Goal: Task Accomplishment & Management: Manage account settings

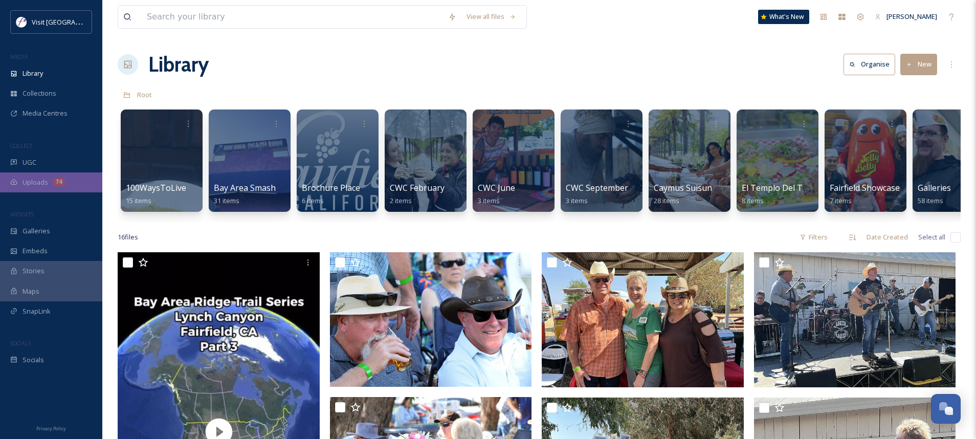
click at [25, 179] on span "Uploads" at bounding box center [36, 182] width 26 height 10
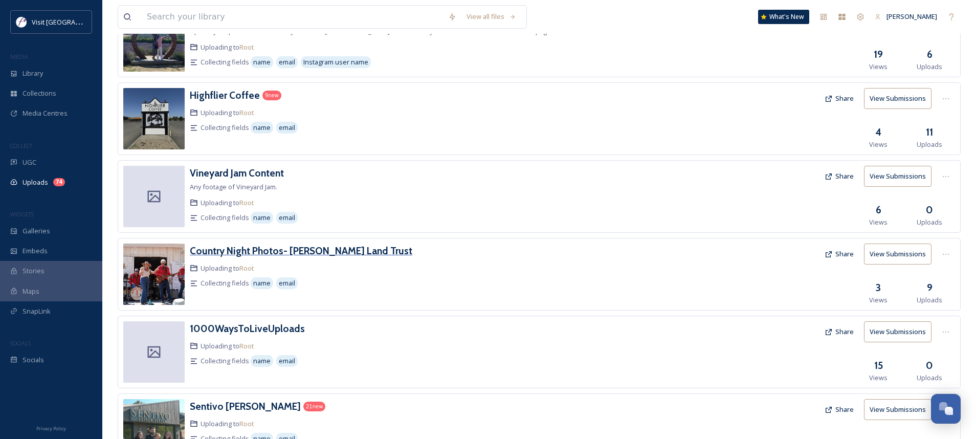
scroll to position [459, 0]
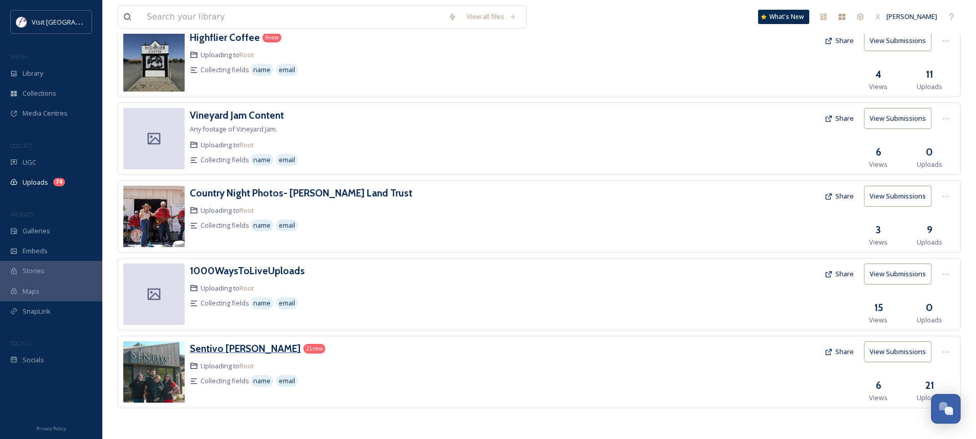
click at [262, 346] on h3 "Sentivo [PERSON_NAME]" at bounding box center [245, 348] width 111 height 12
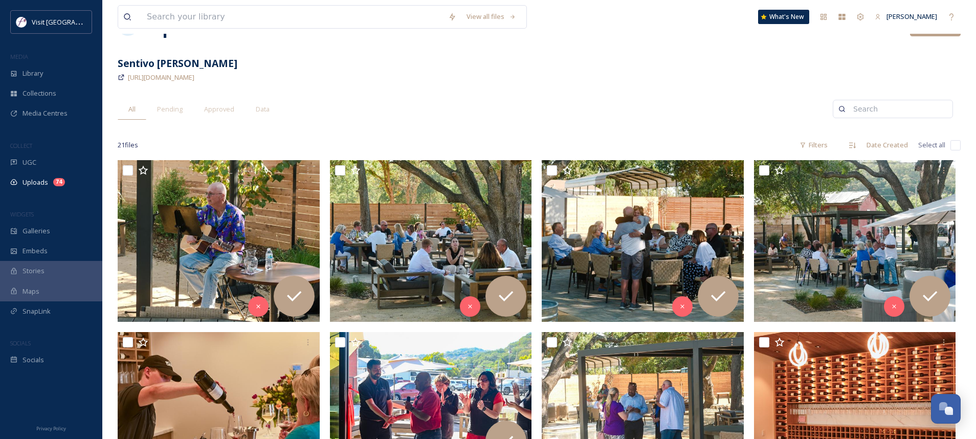
scroll to position [62, 0]
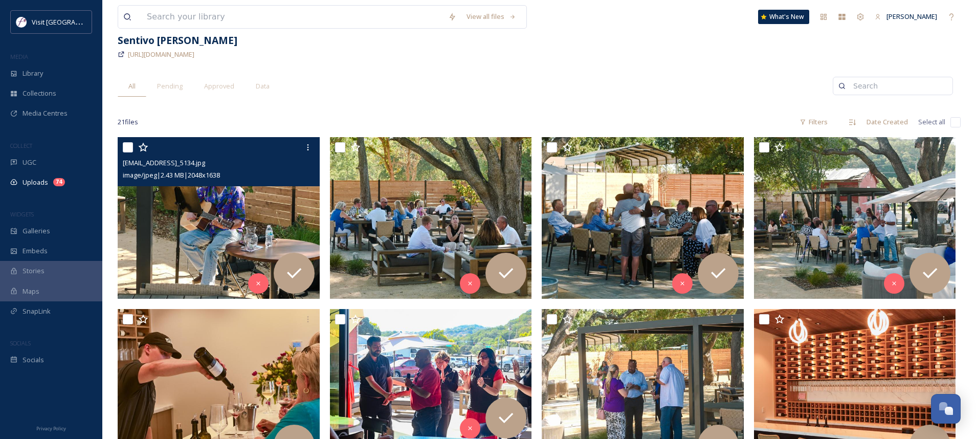
drag, startPoint x: 126, startPoint y: 147, endPoint x: 139, endPoint y: 146, distance: 13.3
click at [131, 147] on input "checkbox" at bounding box center [128, 147] width 10 height 10
checkbox input "true"
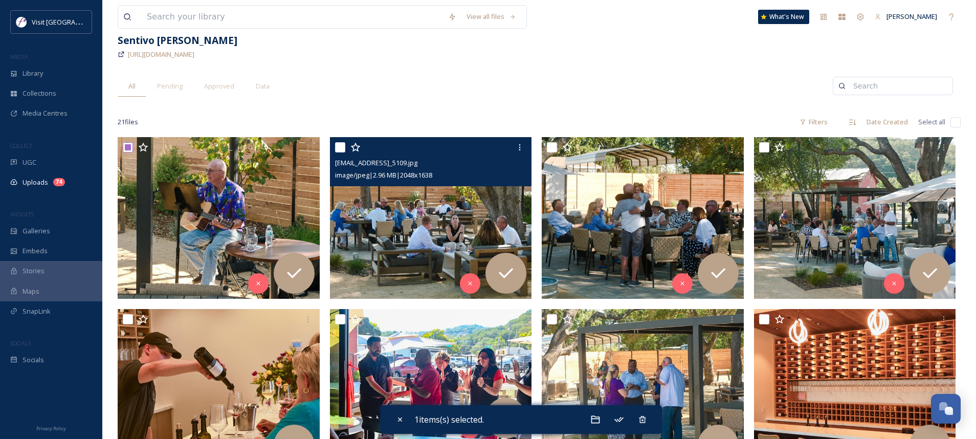
click at [337, 146] on input "checkbox" at bounding box center [340, 147] width 10 height 10
checkbox input "true"
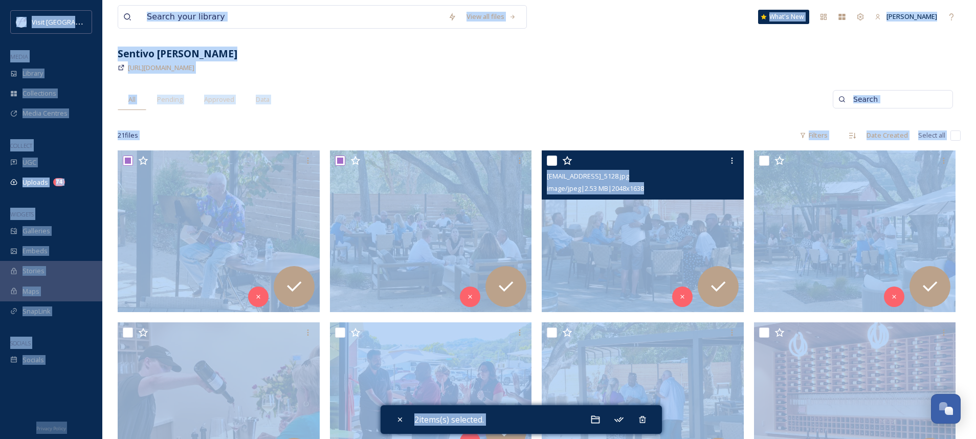
scroll to position [0, 0]
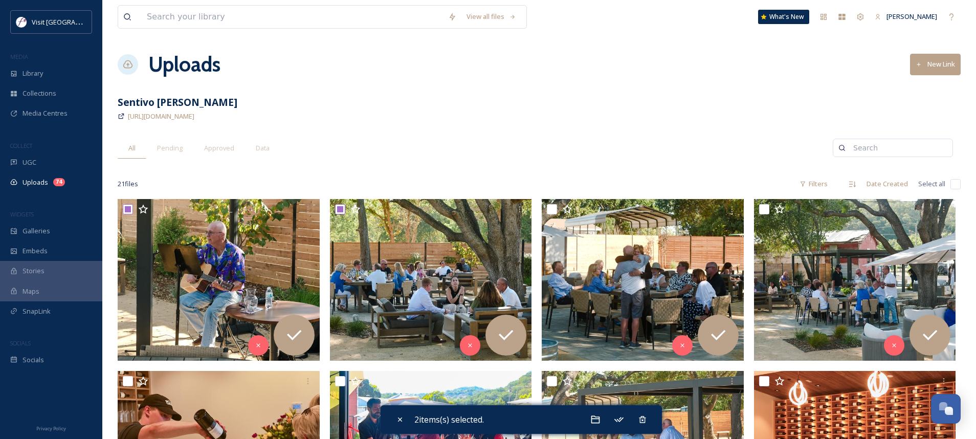
click at [950, 184] on input "checkbox" at bounding box center [955, 184] width 10 height 10
checkbox input "true"
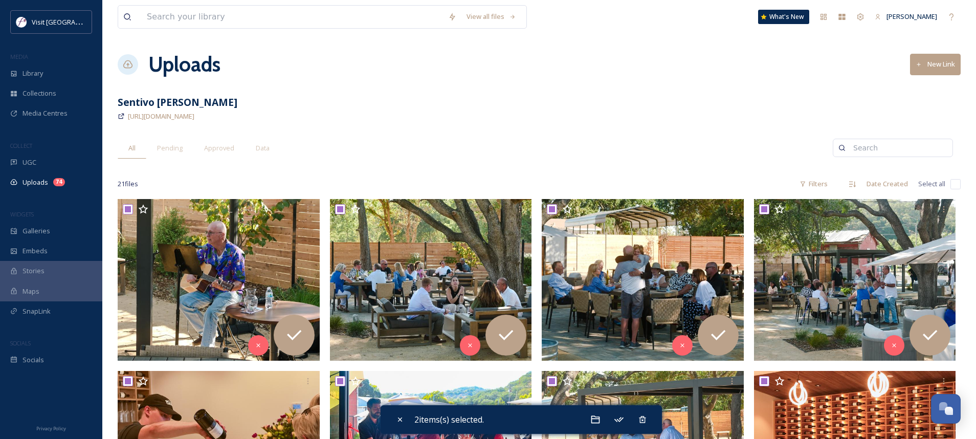
checkbox input "true"
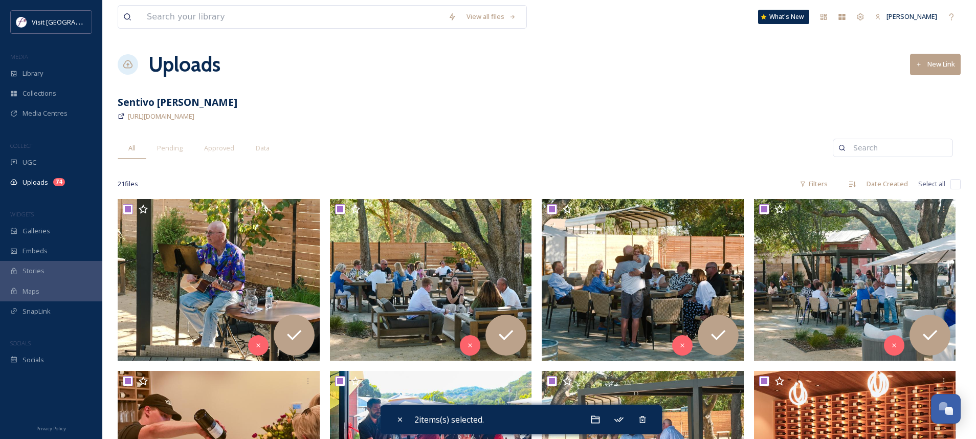
checkbox input "true"
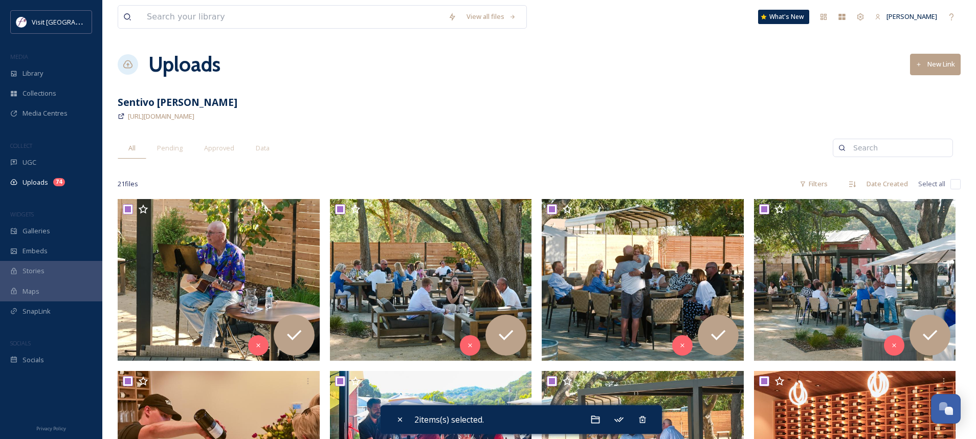
checkbox input "true"
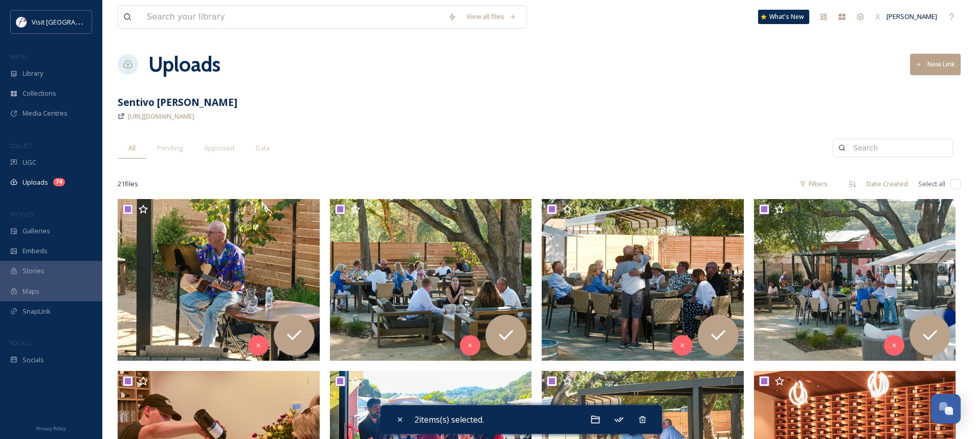
checkbox input "true"
click at [599, 420] on icon at bounding box center [600, 419] width 10 height 10
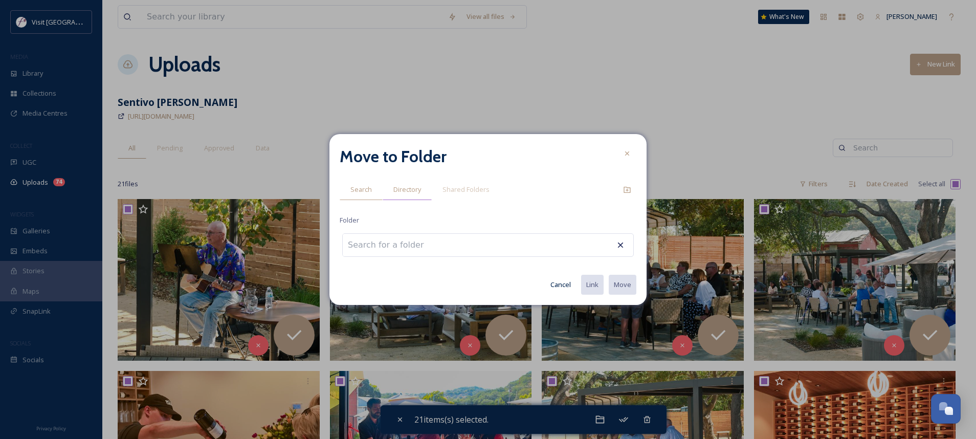
click at [397, 193] on span "Directory" at bounding box center [407, 190] width 28 height 10
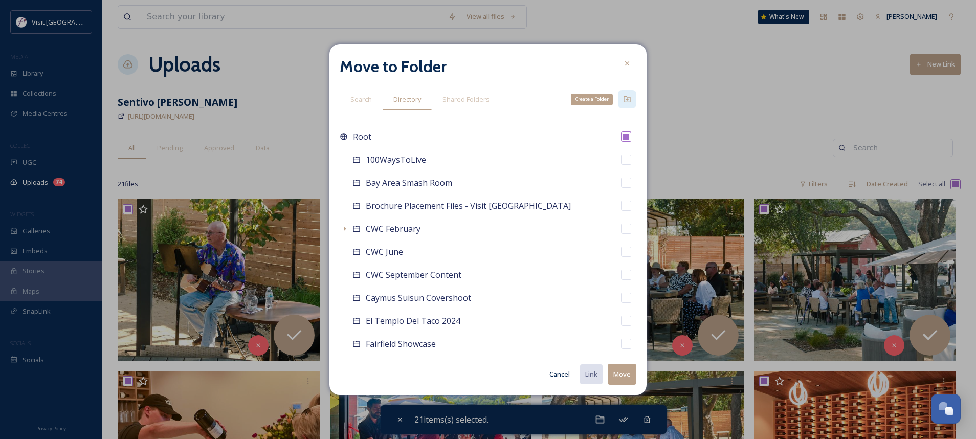
click at [626, 100] on icon at bounding box center [627, 99] width 7 height 6
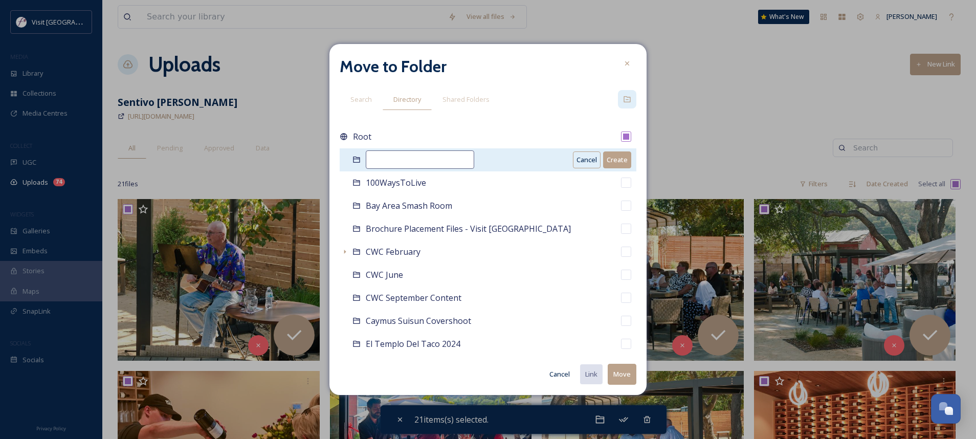
click at [440, 164] on input at bounding box center [420, 159] width 108 height 18
type input "Sentivo Vineyards"
click at [615, 156] on button "Create" at bounding box center [617, 159] width 28 height 17
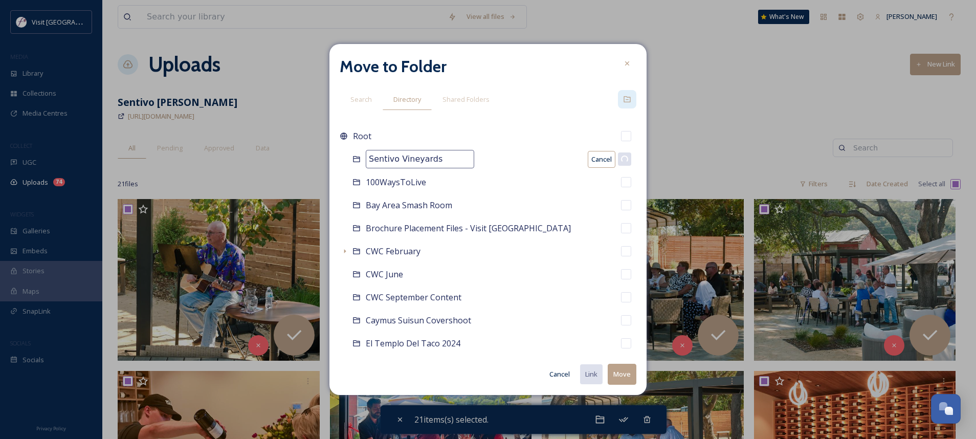
checkbox input "false"
click at [620, 374] on button "Move" at bounding box center [622, 374] width 29 height 21
checkbox input "false"
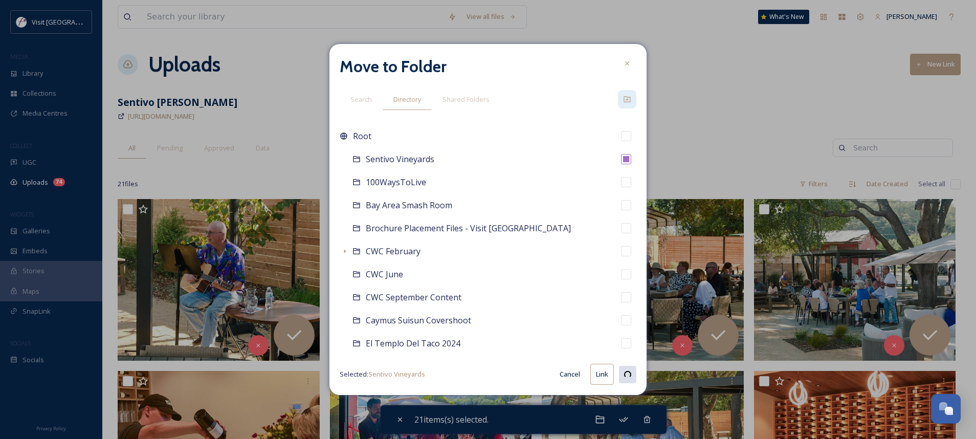
checkbox input "false"
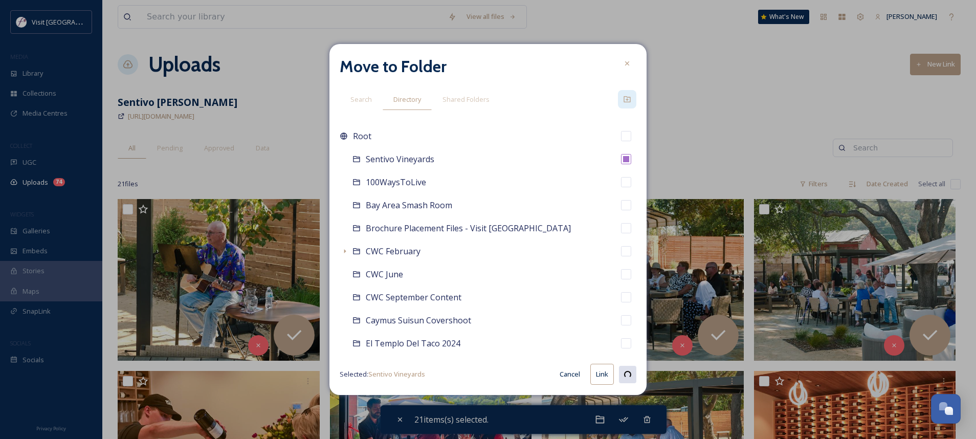
checkbox input "false"
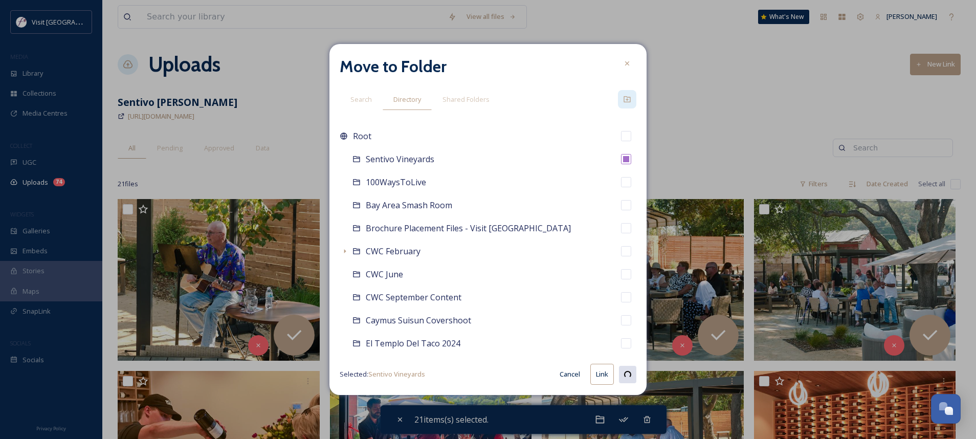
checkbox input "false"
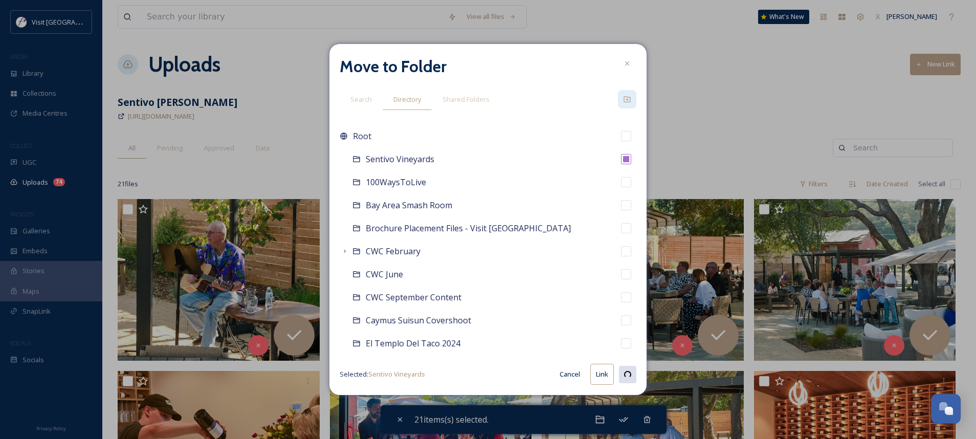
checkbox input "false"
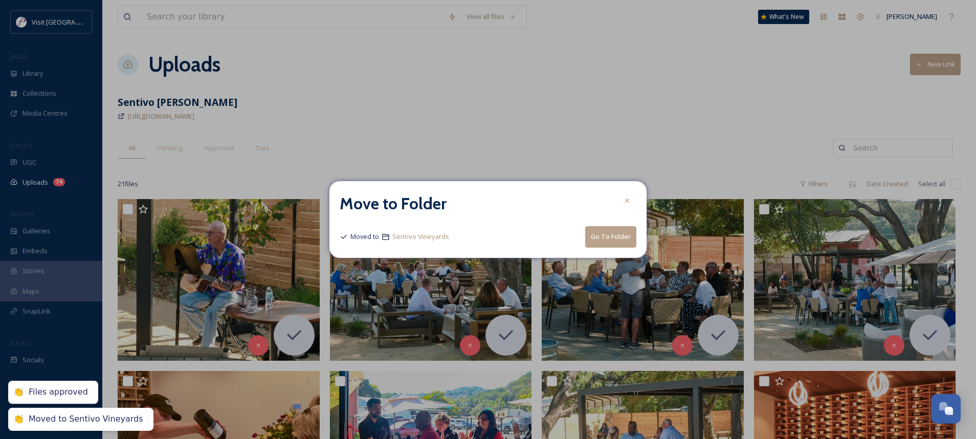
click at [596, 234] on button "Go To Folder" at bounding box center [610, 236] width 51 height 21
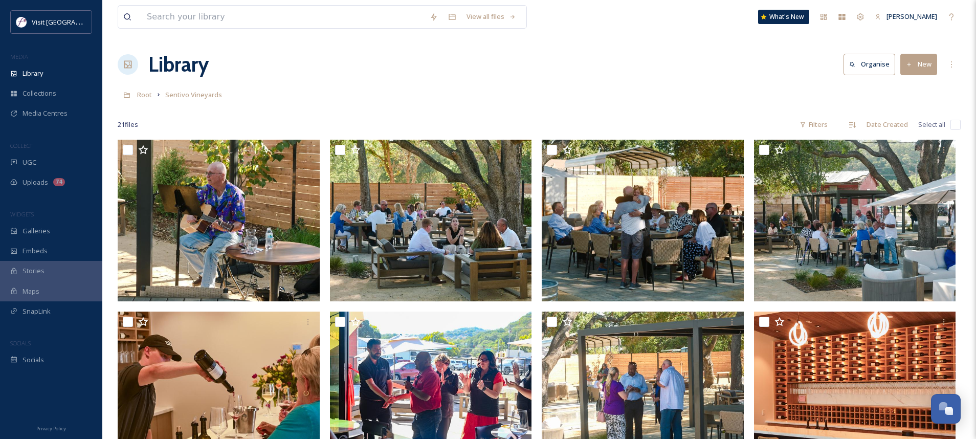
click at [956, 125] on input "checkbox" at bounding box center [955, 125] width 10 height 10
checkbox input "true"
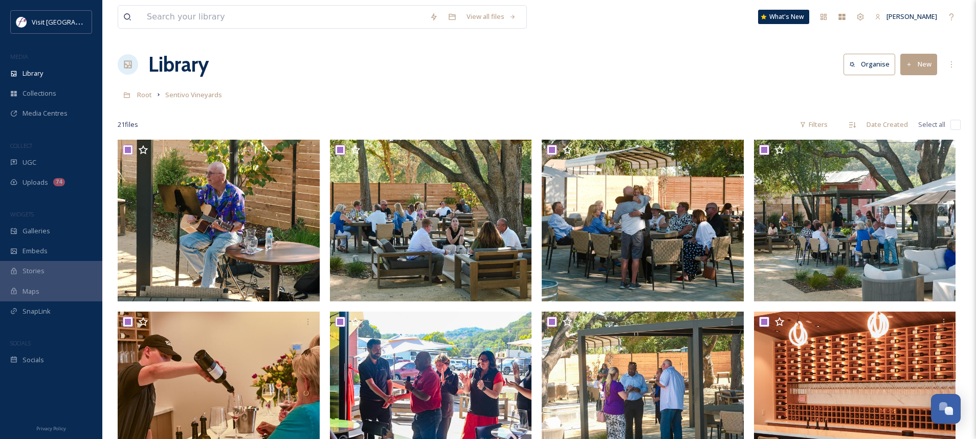
checkbox input "true"
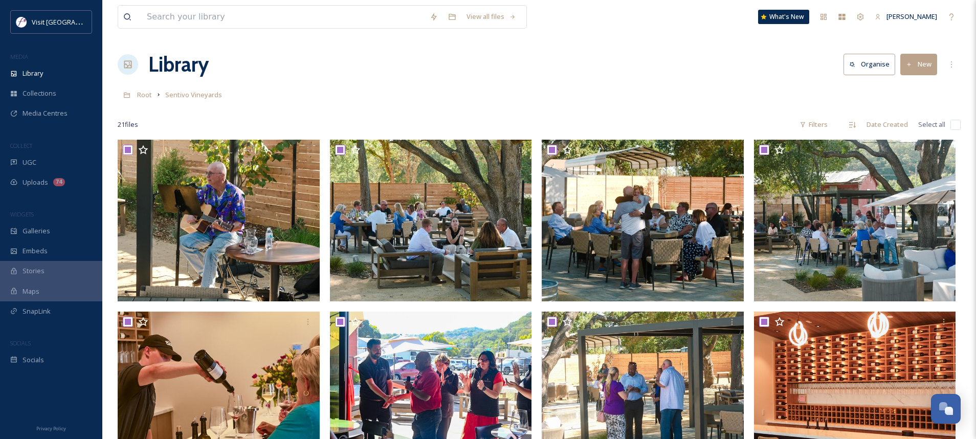
checkbox input "true"
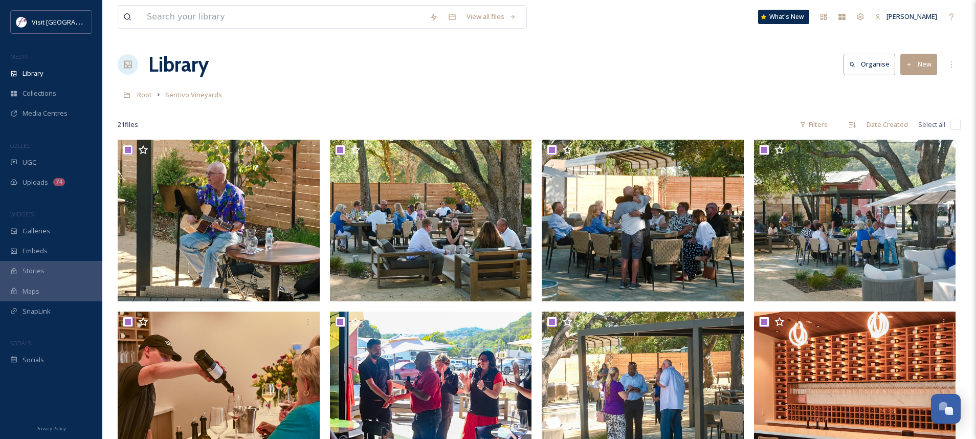
checkbox input "true"
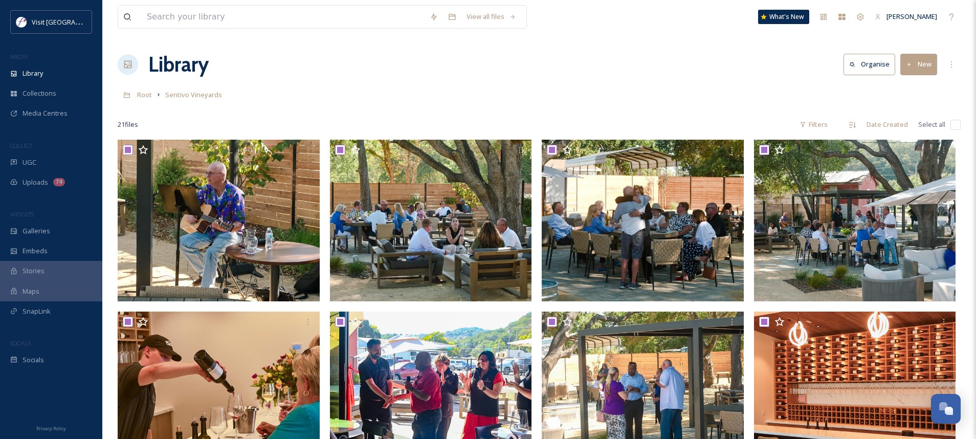
checkbox input "true"
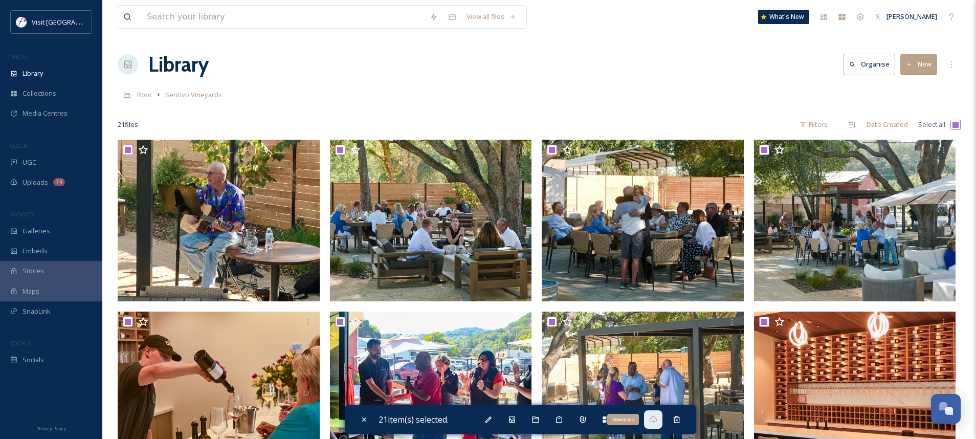
click at [656, 423] on icon at bounding box center [653, 419] width 8 height 8
